Goal: Navigation & Orientation: Find specific page/section

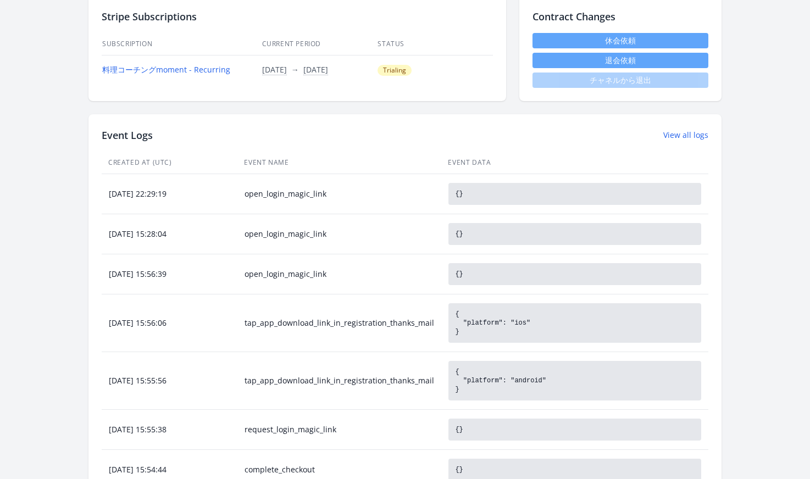
scroll to position [592, 0]
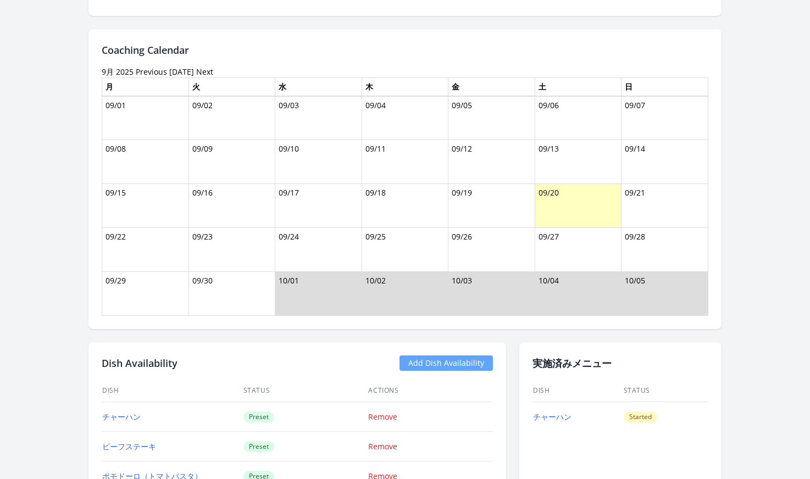
scroll to position [625, 0]
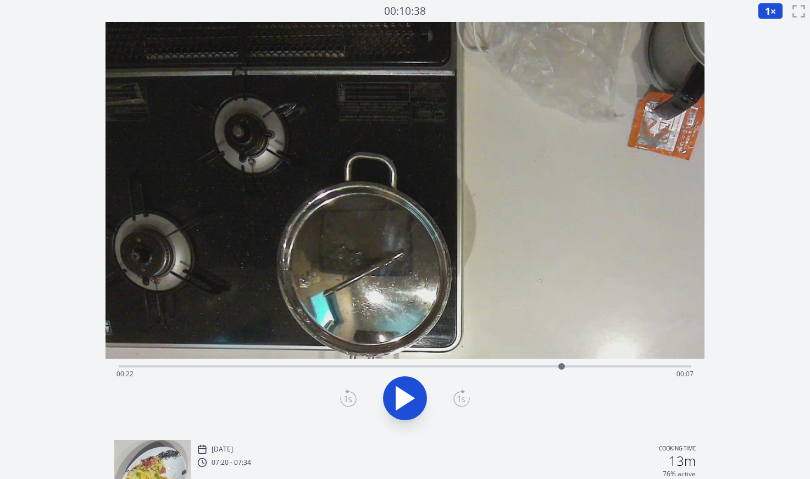
drag, startPoint x: 163, startPoint y: 367, endPoint x: 562, endPoint y: 381, distance: 398.8
click at [562, 368] on div "Time elapsed: 00:22 Time remaining: 00:07" at bounding box center [405, 367] width 573 height 2
